Goal: Information Seeking & Learning: Check status

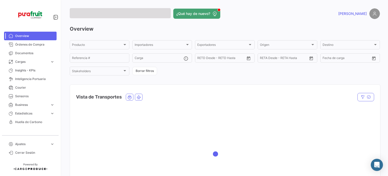
drag, startPoint x: 0, startPoint y: 0, endPoint x: 30, endPoint y: 70, distance: 76.5
click at [31, 64] on link "Cargas expand_more" at bounding box center [30, 61] width 53 height 9
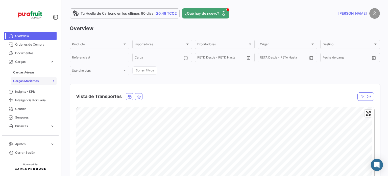
click at [31, 78] on link "Cargas Marítimas" at bounding box center [33, 81] width 45 height 8
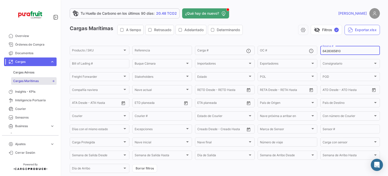
click at [335, 49] on input "6428365810" at bounding box center [350, 51] width 55 height 4
paste input "12938"
type input "6428129380"
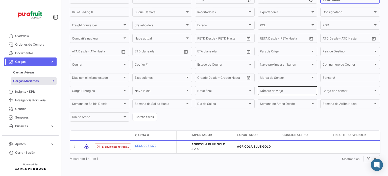
scroll to position [56, 0]
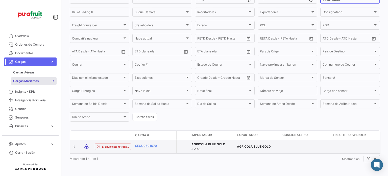
click at [147, 140] on datatable-body-cell "SEGU9691670" at bounding box center [148, 146] width 30 height 13
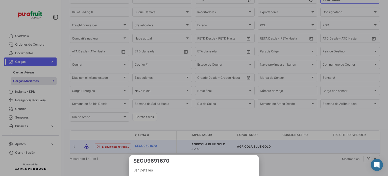
click at [146, 140] on div at bounding box center [194, 88] width 388 height 176
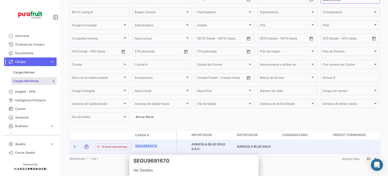
click at [146, 143] on link "SEGU9691670" at bounding box center [148, 145] width 26 height 5
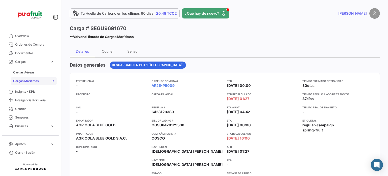
click at [39, 78] on link "Cargas Marítimas" at bounding box center [33, 81] width 45 height 8
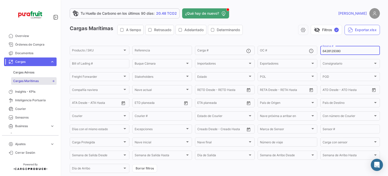
click at [328, 54] on div "6428129380 Reserva #" at bounding box center [350, 50] width 55 height 10
click at [326, 52] on input "6428129380" at bounding box center [350, 51] width 55 height 4
paste input "751500070092"
type input "751500070092"
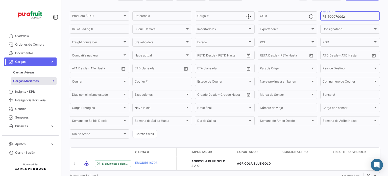
scroll to position [56, 0]
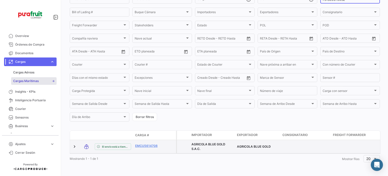
click at [152, 140] on datatable-body-cell "EMCU5614708" at bounding box center [148, 146] width 30 height 13
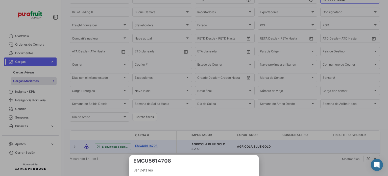
click at [152, 139] on div at bounding box center [194, 88] width 388 height 176
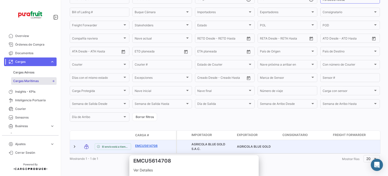
click at [153, 143] on link "EMCU5614708" at bounding box center [148, 145] width 26 height 5
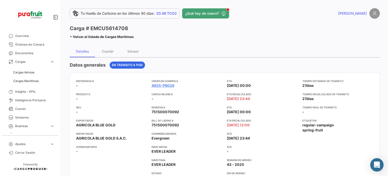
click at [375, 162] on icon "Abrir Intercom Messenger" at bounding box center [377, 164] width 6 height 7
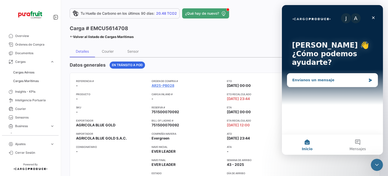
click at [333, 79] on div "Envíanos un mensaje" at bounding box center [329, 79] width 74 height 5
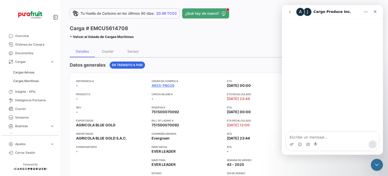
click at [301, 11] on div "A" at bounding box center [300, 12] width 8 height 8
click at [364, 13] on icon "Inicio" at bounding box center [366, 12] width 4 height 4
click at [341, 58] on div "Intercom Messenger" at bounding box center [332, 75] width 101 height 113
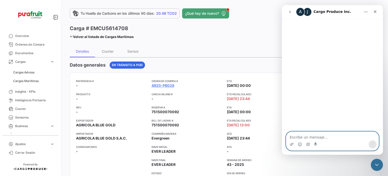
click at [309, 136] on textarea "Escribe un mensaje..." at bounding box center [332, 135] width 92 height 9
type textarea "Buen día estimados"
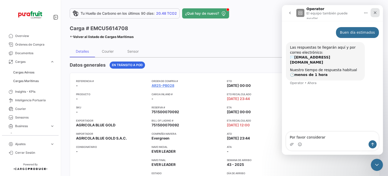
type textarea "Por favor considerar"
click at [374, 13] on icon "Cerrar" at bounding box center [375, 13] width 4 height 4
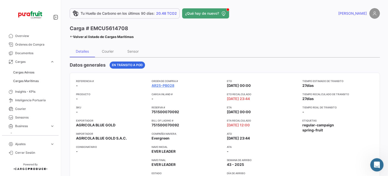
click at [370, 162] on div "Abrir Intercom Messenger" at bounding box center [376, 163] width 17 height 17
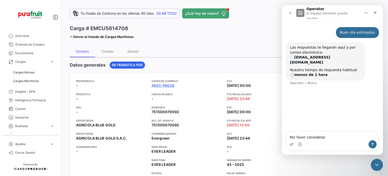
click at [364, 11] on icon "Inicio" at bounding box center [366, 13] width 4 height 4
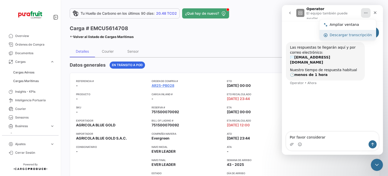
click at [349, 35] on div "Descargar transcripción" at bounding box center [351, 34] width 42 height 5
